Goal: Information Seeking & Learning: Learn about a topic

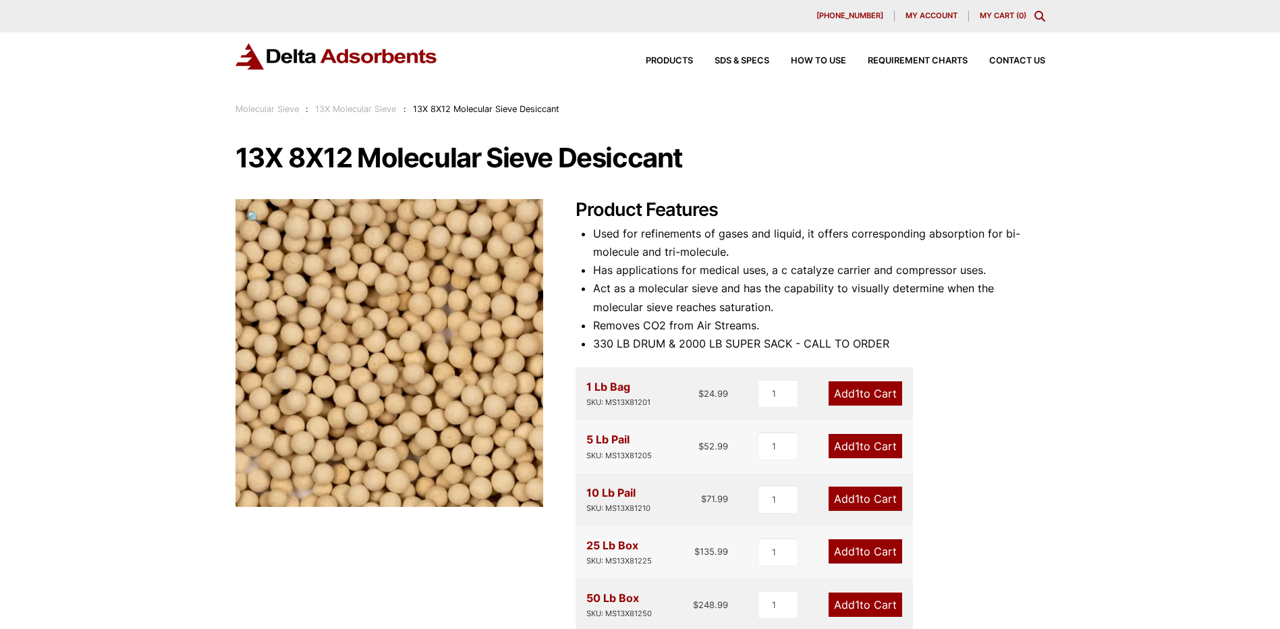
drag, startPoint x: 671, startPoint y: 163, endPoint x: 684, endPoint y: 153, distance: 16.3
click at [671, 162] on h1 "13X 8X12 Molecular Sieve Desiccant" at bounding box center [641, 158] width 810 height 28
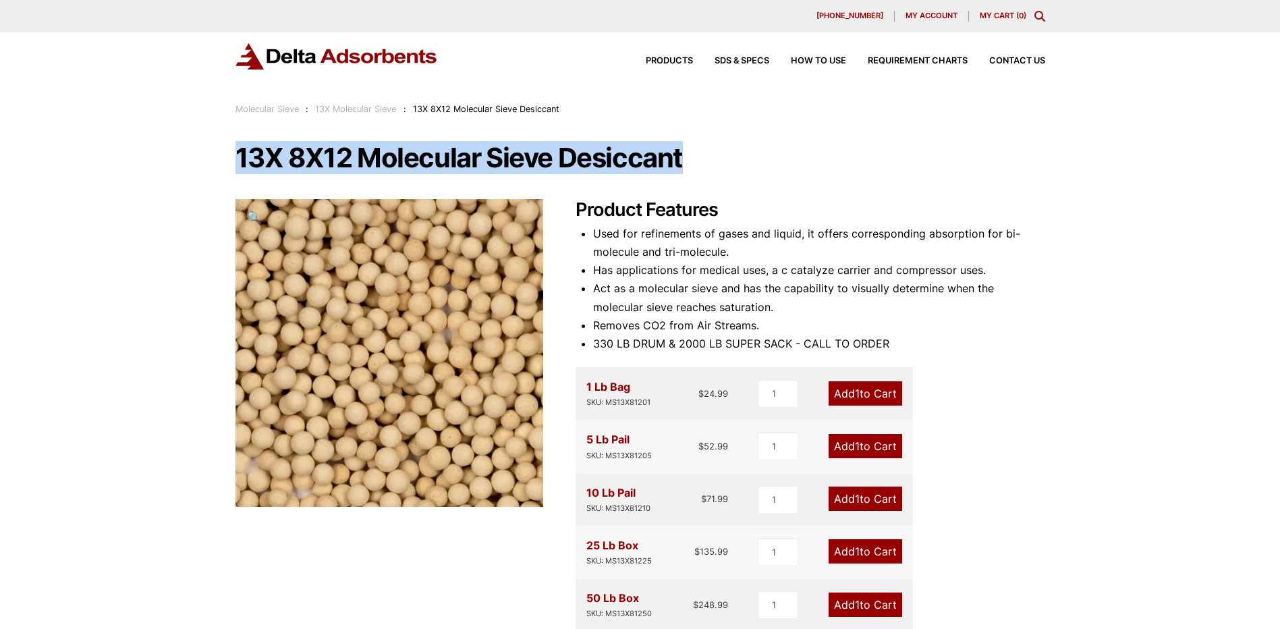
drag, startPoint x: 683, startPoint y: 153, endPoint x: 242, endPoint y: 144, distance: 441.4
click at [242, 144] on h1 "13X 8X12 Molecular Sieve Desiccant" at bounding box center [641, 158] width 810 height 28
drag, startPoint x: 750, startPoint y: 128, endPoint x: 725, endPoint y: 138, distance: 27.2
click at [748, 130] on div "Our website has detected that you are using an outdated browser that will preve…" at bounding box center [640, 618] width 1280 height 1236
click at [709, 142] on div "Our website has detected that you are using an outdated browser that will preve…" at bounding box center [640, 618] width 1280 height 1236
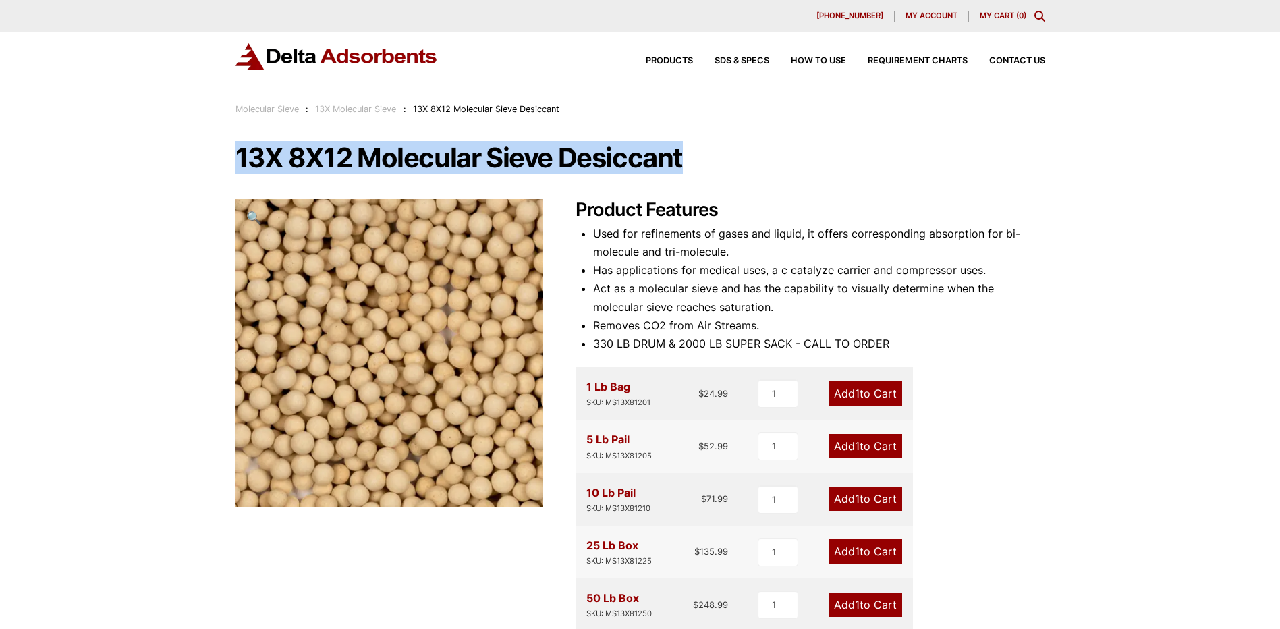
drag, startPoint x: 705, startPoint y: 156, endPoint x: 240, endPoint y: 171, distance: 465.2
click at [240, 171] on h1 "13X 8X12 Molecular Sieve Desiccant" at bounding box center [641, 158] width 810 height 28
copy h1 "13X 8X12 Molecular Sieve Desiccant"
click at [148, 222] on div "Our website has detected that you are using an outdated browser that will preve…" at bounding box center [640, 618] width 1280 height 1236
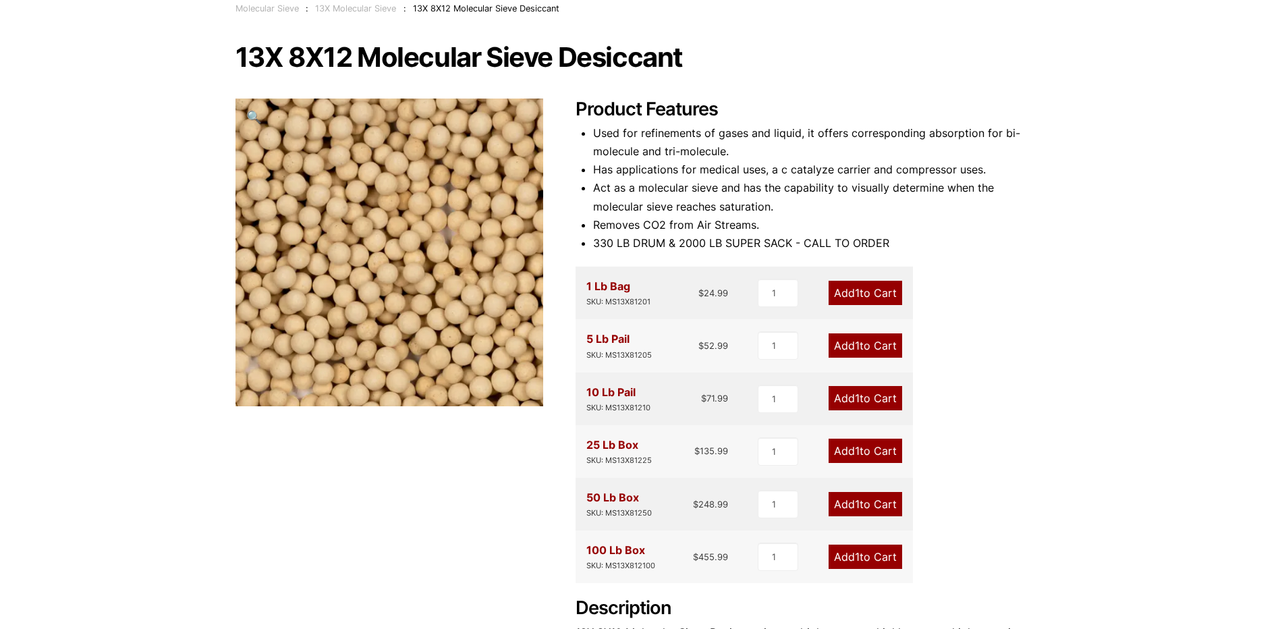
scroll to position [135, 0]
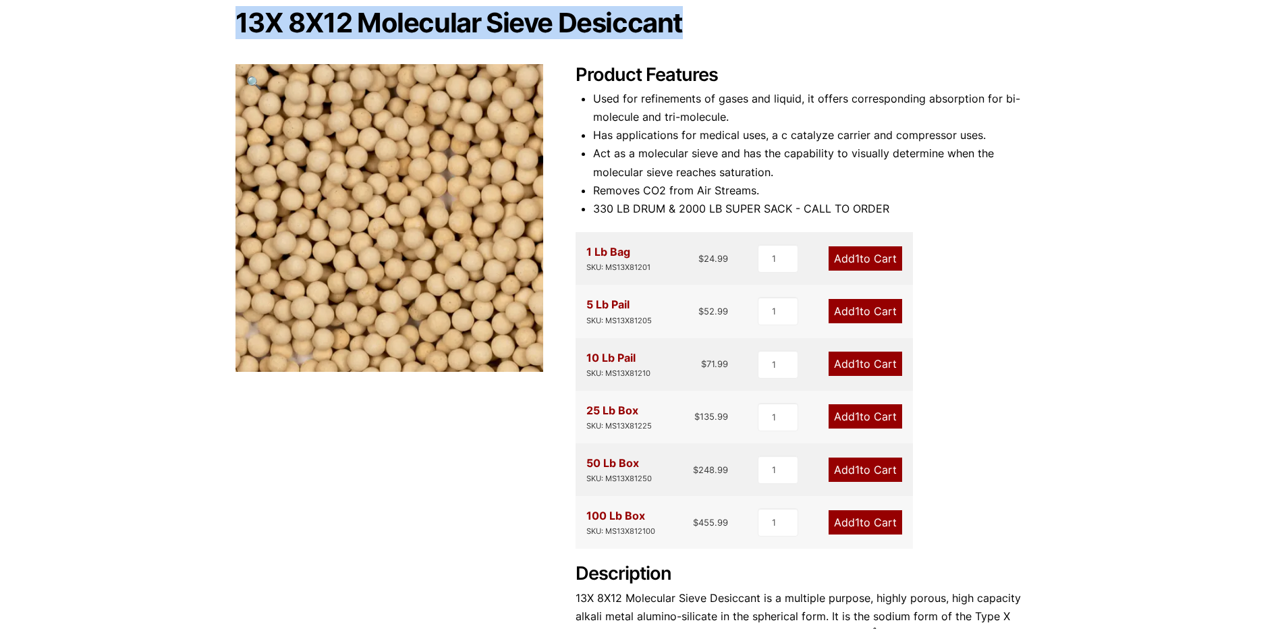
drag, startPoint x: 683, startPoint y: 30, endPoint x: 240, endPoint y: 22, distance: 442.8
click at [240, 22] on h1 "13X 8X12 Molecular Sieve Desiccant" at bounding box center [641, 23] width 810 height 28
copy h1 "13X 8X12 Molecular Sieve Desiccant"
